Goal: Task Accomplishment & Management: Use online tool/utility

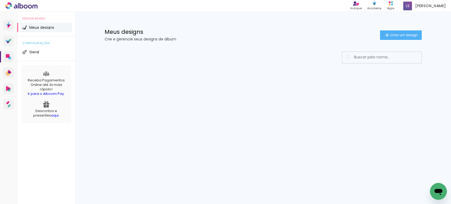
click at [391, 33] on span "Criar um design" at bounding box center [403, 34] width 27 height 3
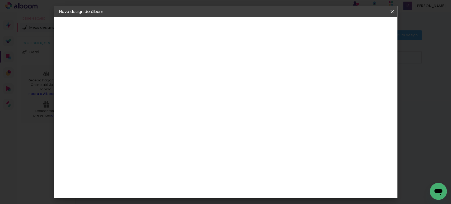
click at [145, 72] on input at bounding box center [145, 71] width 0 height 8
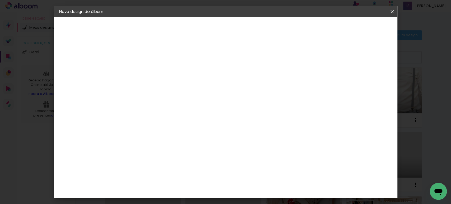
type input "nat"
type paper-input "nat"
click at [145, 72] on input "nat" at bounding box center [145, 71] width 0 height 8
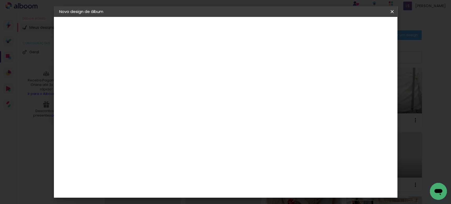
paste input "haliajeske546"
type input "nathaliajeske546"
type paper-input "nathaliajeske546"
click at [200, 31] on paper-button "Avançar" at bounding box center [187, 27] width 26 height 9
drag, startPoint x: 326, startPoint y: 78, endPoint x: 343, endPoint y: 60, distance: 24.8
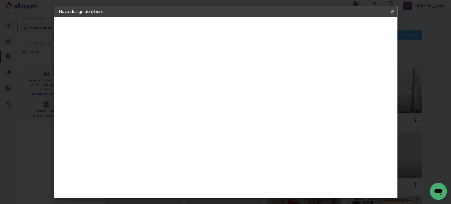
click at [244, 78] on paper-item "Tamanho Livre" at bounding box center [219, 80] width 51 height 12
click at [0, 0] on slot "Avançar" at bounding box center [0, 0] width 0 height 0
click at [129, 148] on input "30" at bounding box center [129, 150] width 14 height 8
type input "20"
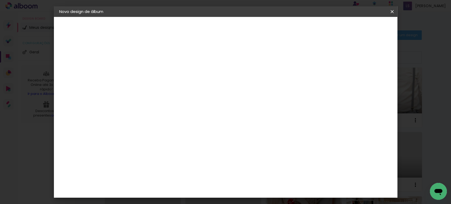
type paper-input "20"
click at [258, 184] on input "60" at bounding box center [255, 186] width 14 height 8
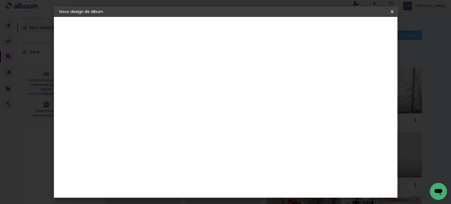
type input "40"
type paper-input "40"
drag, startPoint x: 365, startPoint y: 77, endPoint x: 360, endPoint y: 76, distance: 4.7
type input "14"
type paper-input "14"
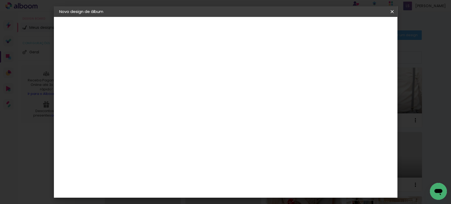
click at [358, 76] on input "14" at bounding box center [353, 80] width 10 height 8
type input "15"
type paper-input "15"
click at [356, 77] on input "15" at bounding box center [353, 80] width 10 height 8
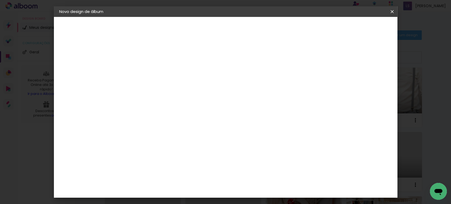
type input "1"
type paper-input "1"
click at [149, 62] on input "1" at bounding box center [142, 60] width 18 height 7
click at [358, 28] on span "Iniciar design" at bounding box center [346, 28] width 24 height 4
